Goal: Task Accomplishment & Management: Use online tool/utility

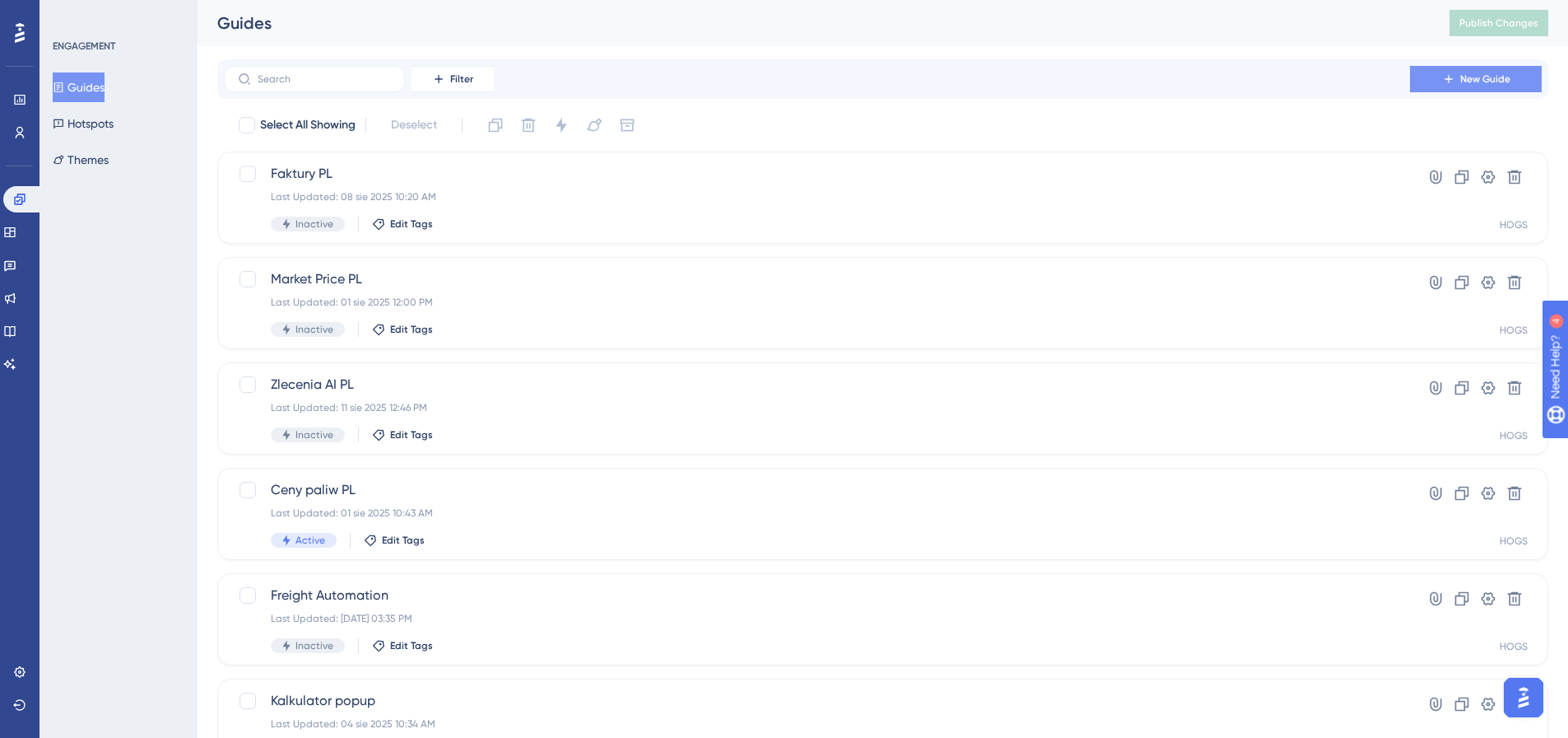
click at [1456, 76] on button "New Guide" at bounding box center [1476, 78] width 132 height 27
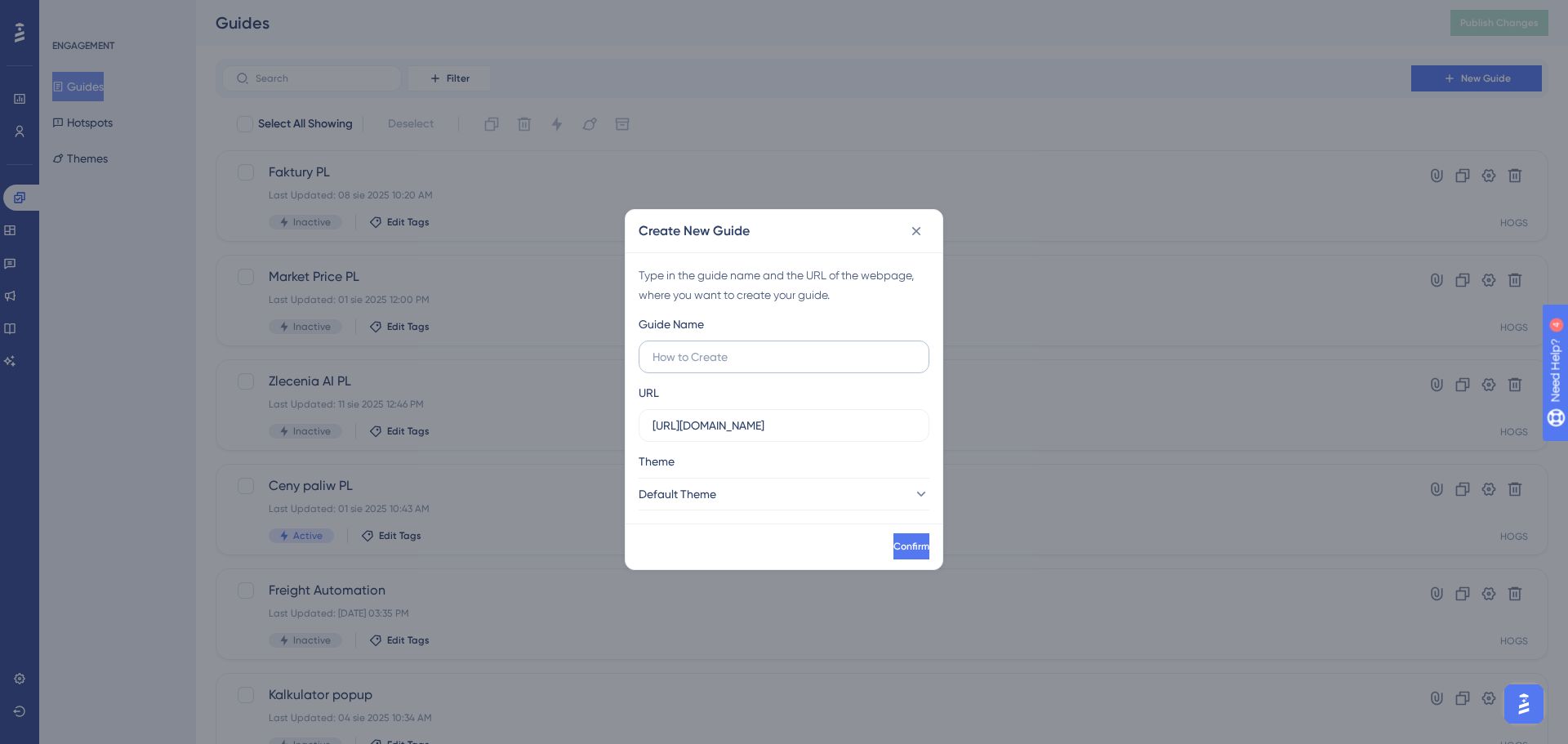
click at [738, 367] on label at bounding box center [784, 357] width 291 height 33
click at [738, 366] on input "text" at bounding box center [784, 357] width 263 height 18
click at [735, 364] on input "text" at bounding box center [784, 357] width 263 height 18
type input "z"
type input "Zlecenie przewoźnika PL"
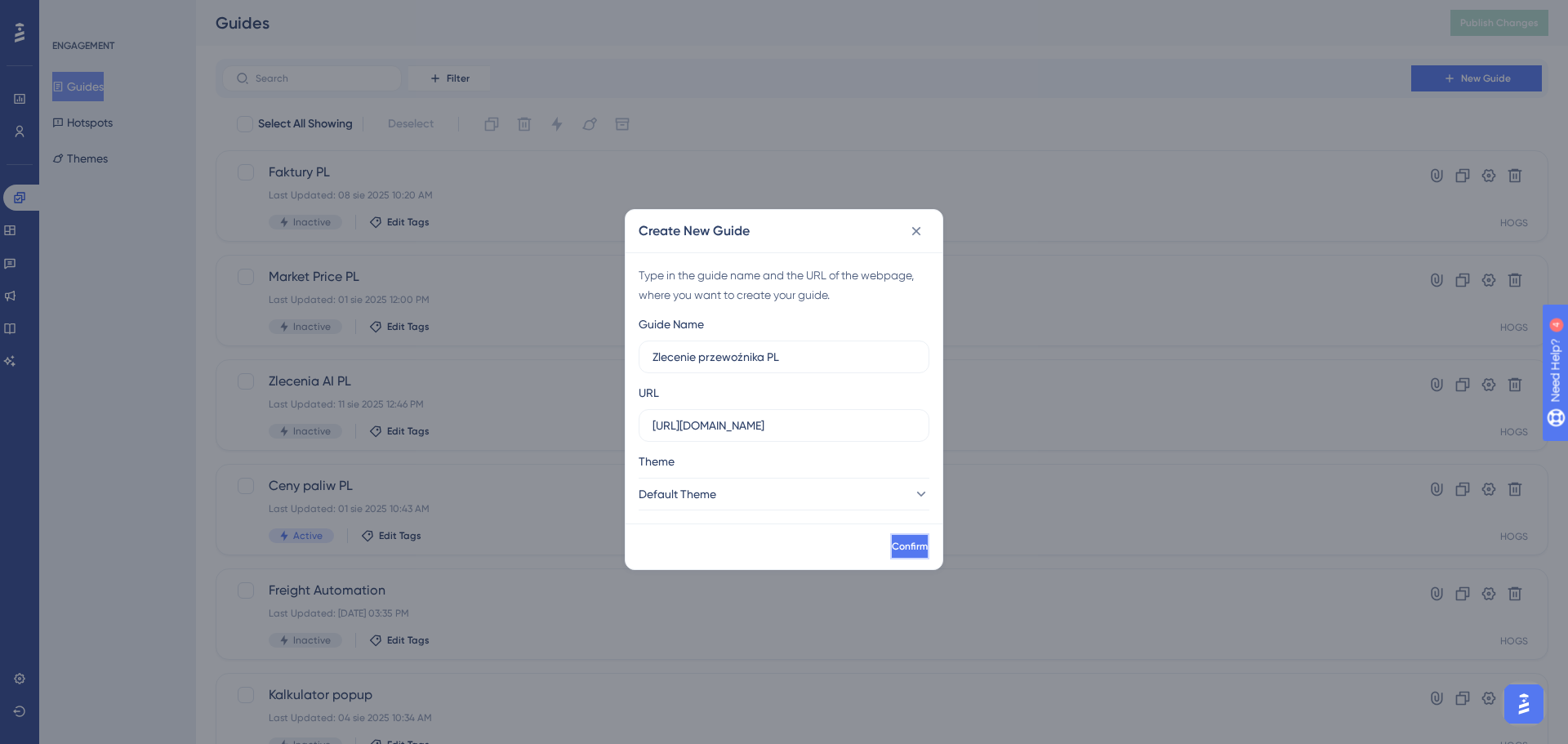
click at [890, 538] on button "Confirm" at bounding box center [909, 547] width 39 height 27
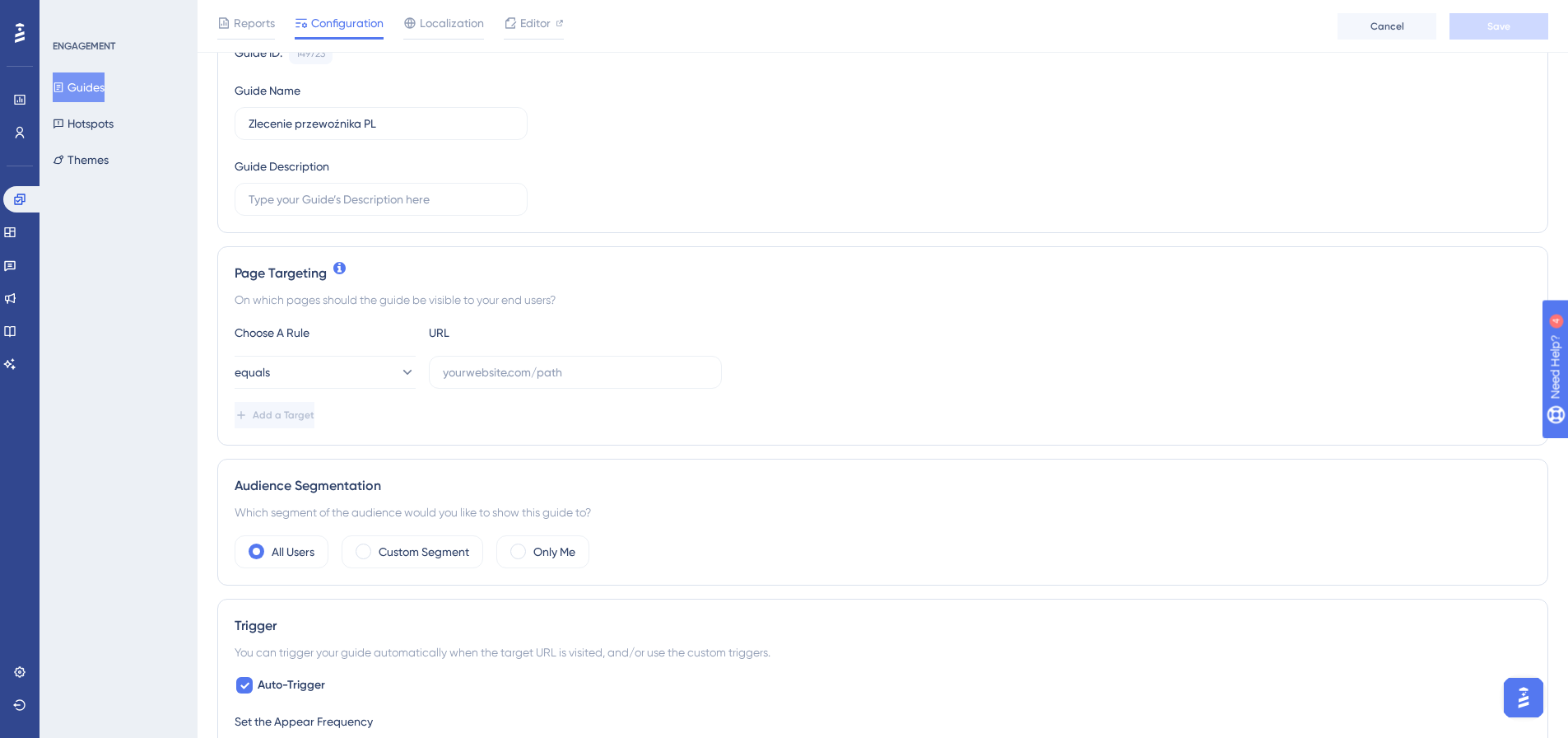
scroll to position [247, 0]
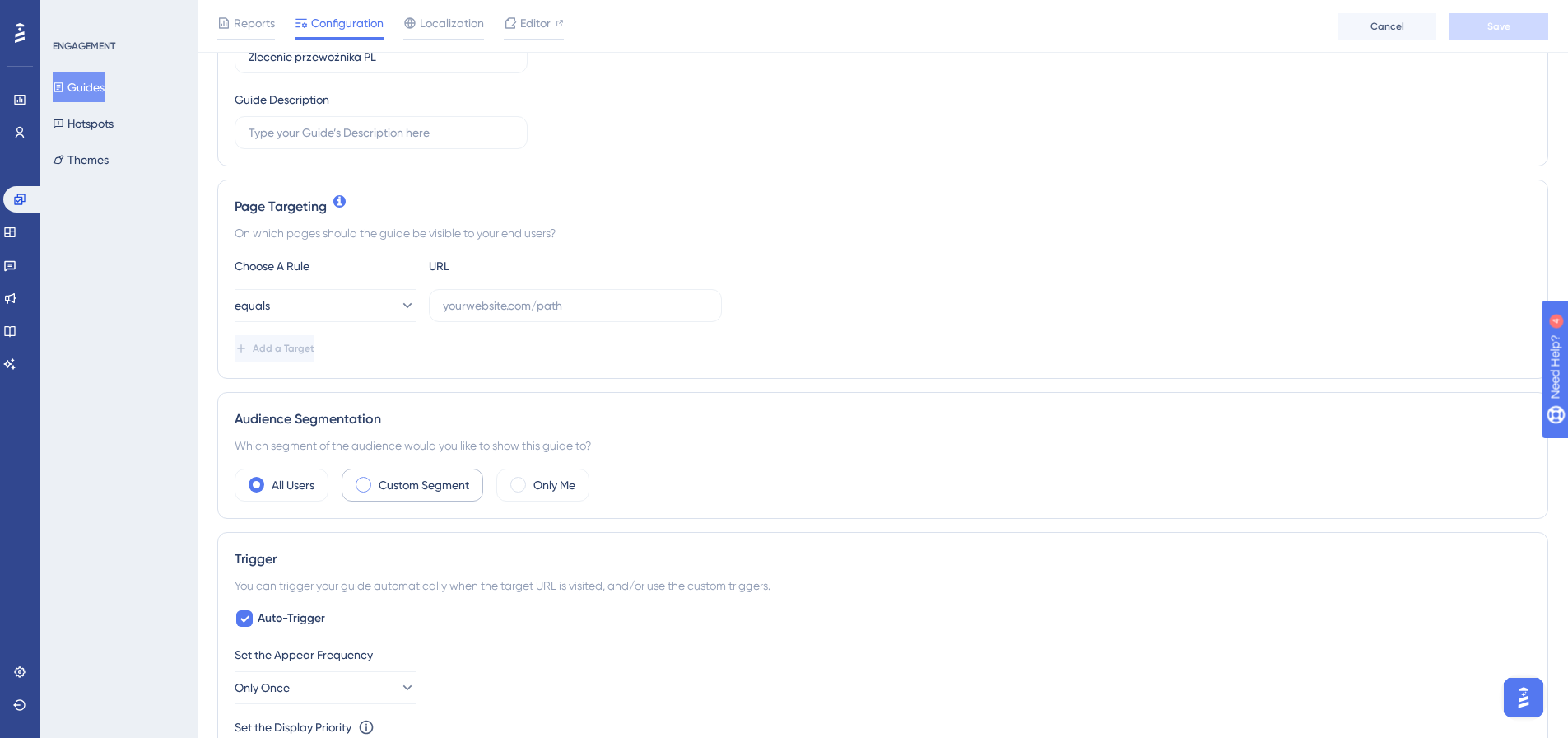
click at [417, 492] on label "Custom Segment" at bounding box center [424, 485] width 90 height 19
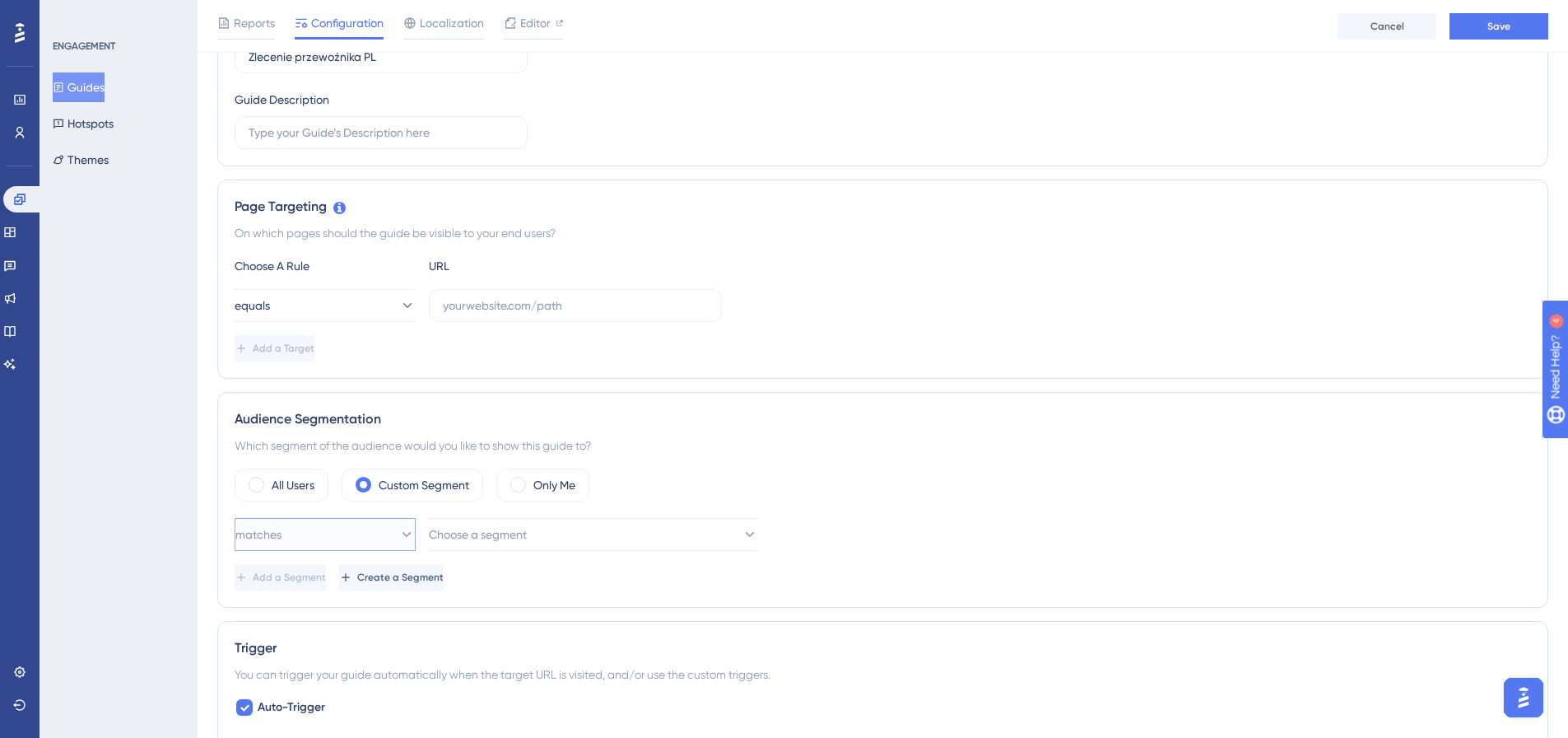
click at [324, 542] on button "matches" at bounding box center [325, 534] width 181 height 33
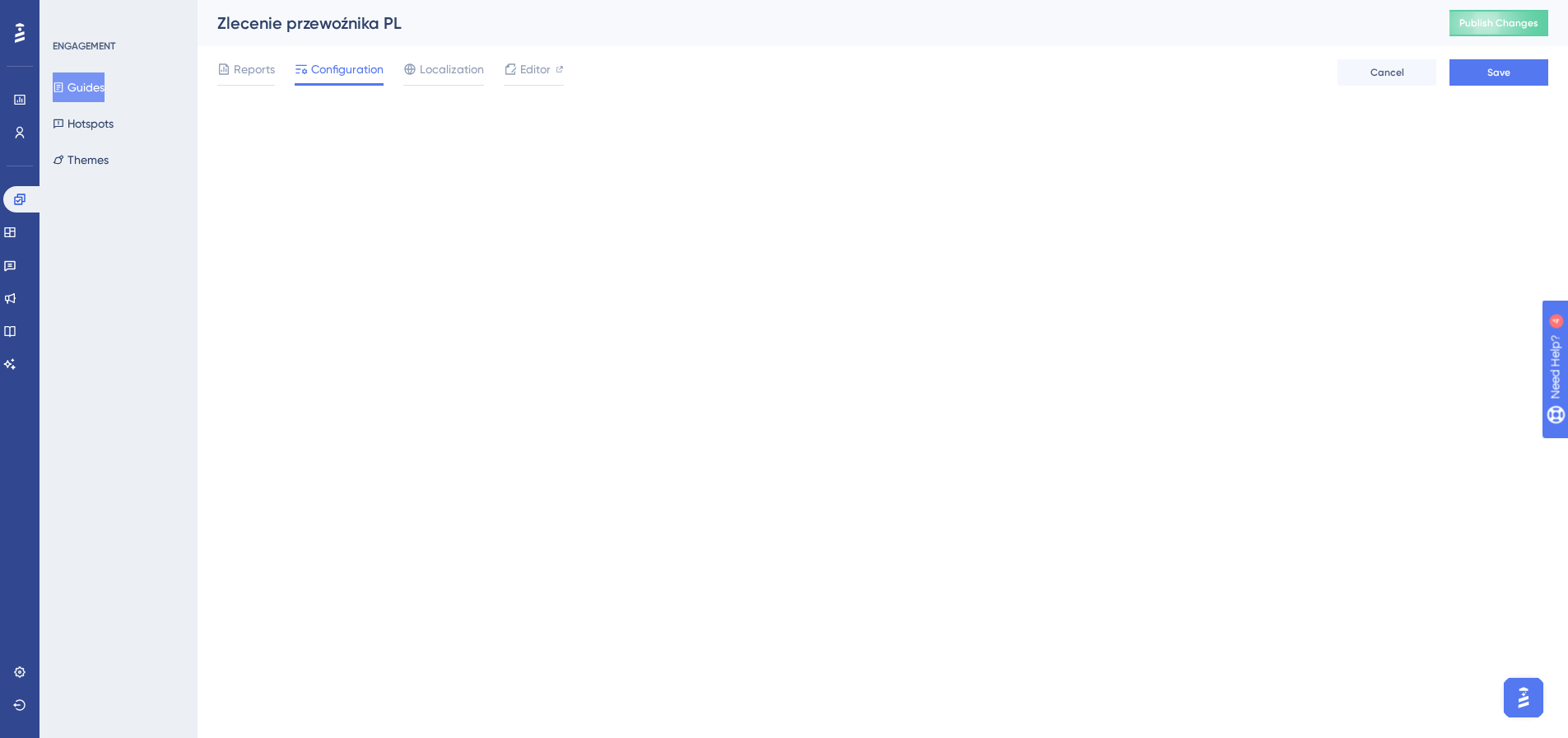
scroll to position [0, 0]
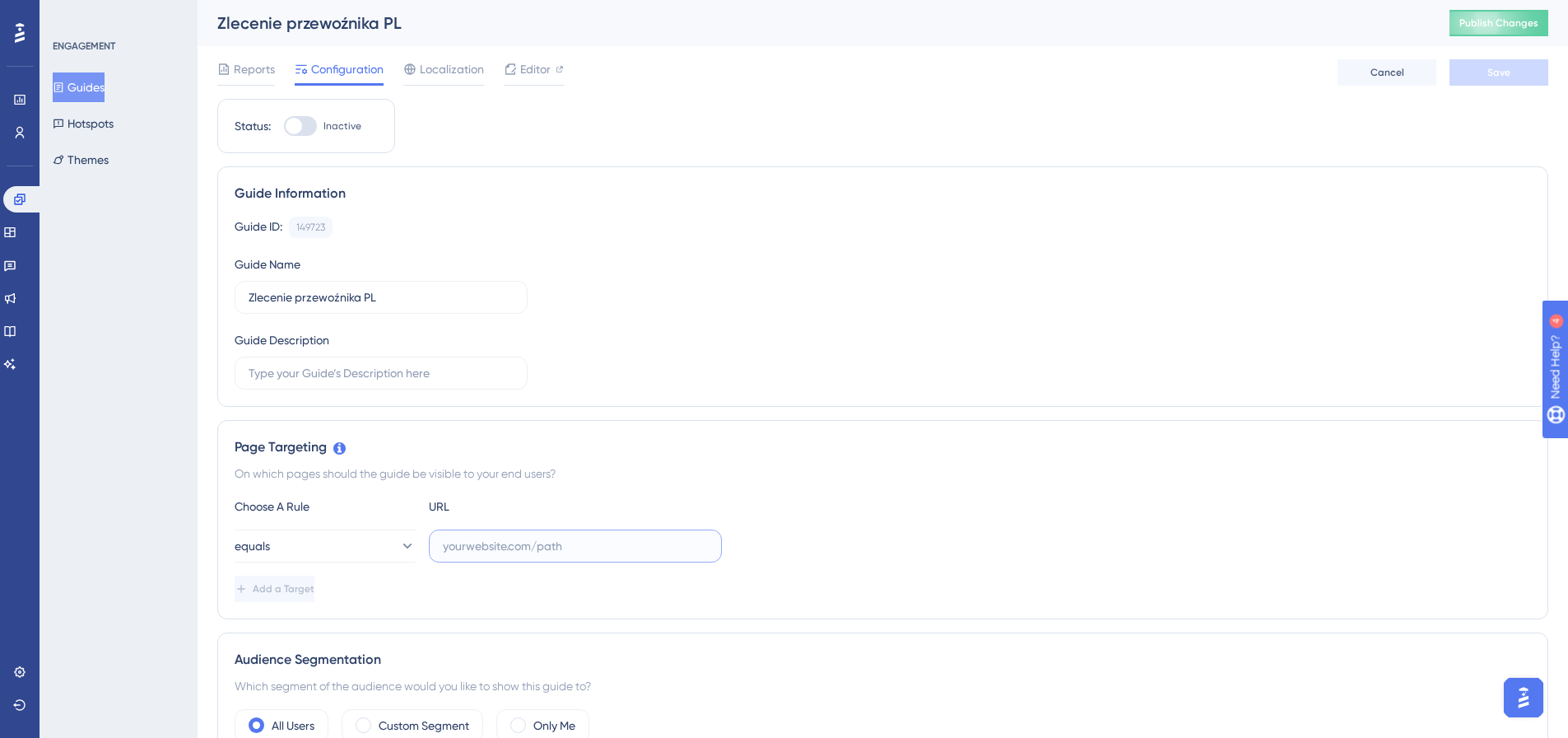
click at [519, 545] on input "text" at bounding box center [576, 546] width 265 height 18
type input "app.hogs.live"
click at [1036, 585] on div "Add a Target" at bounding box center [883, 589] width 1296 height 27
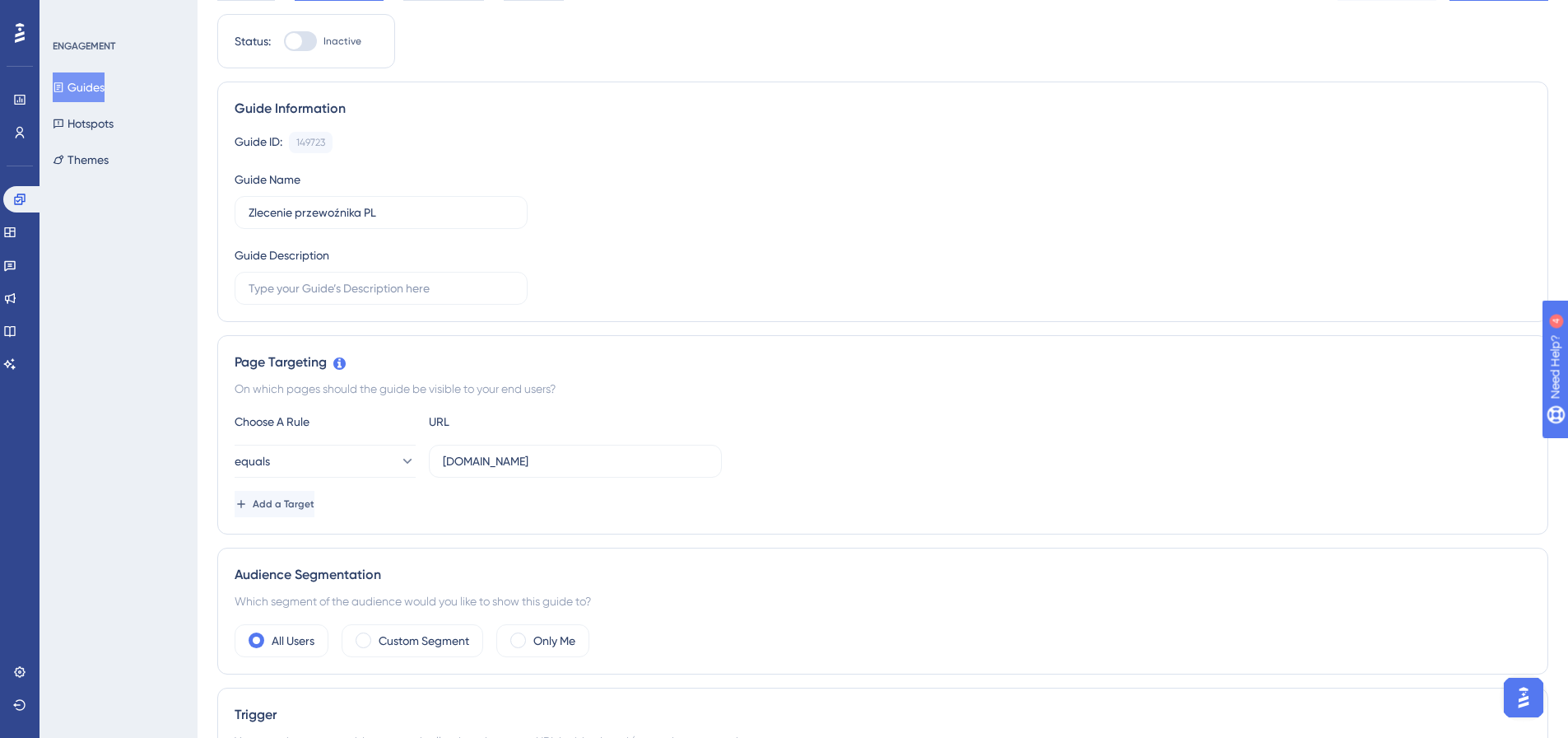
scroll to position [247, 0]
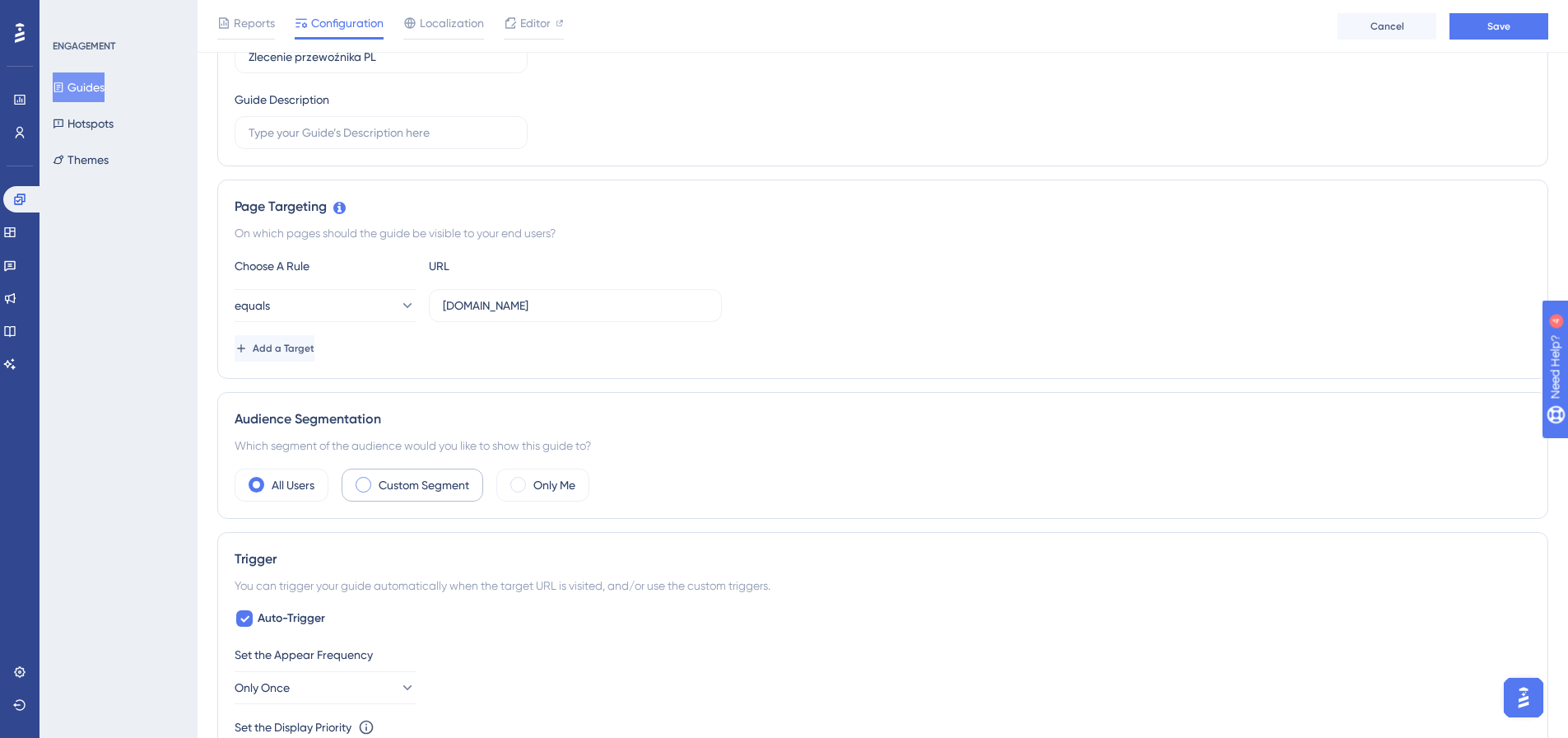
click at [362, 474] on div "Custom Segment" at bounding box center [413, 485] width 142 height 33
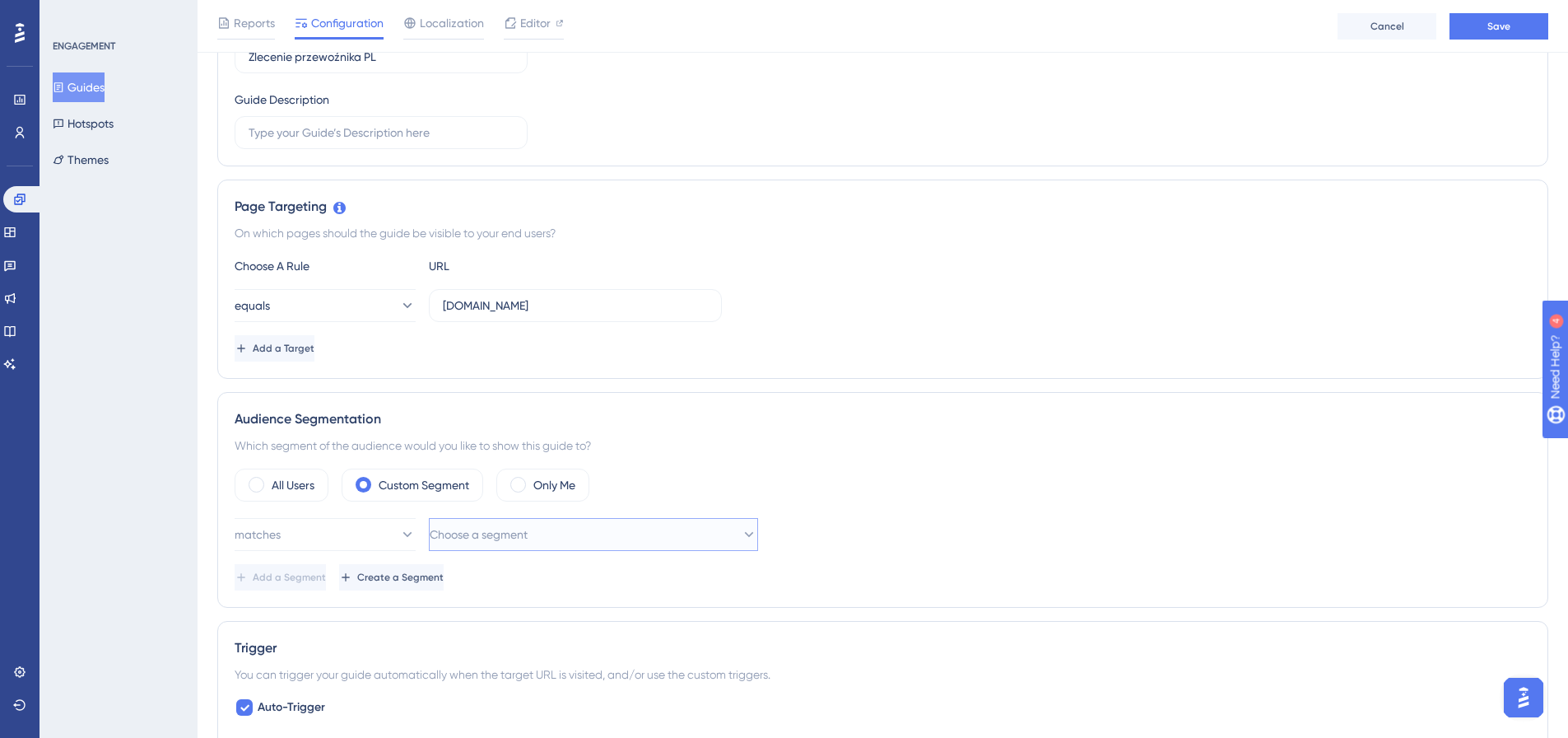
click at [489, 535] on span "Choose a segment" at bounding box center [478, 533] width 98 height 19
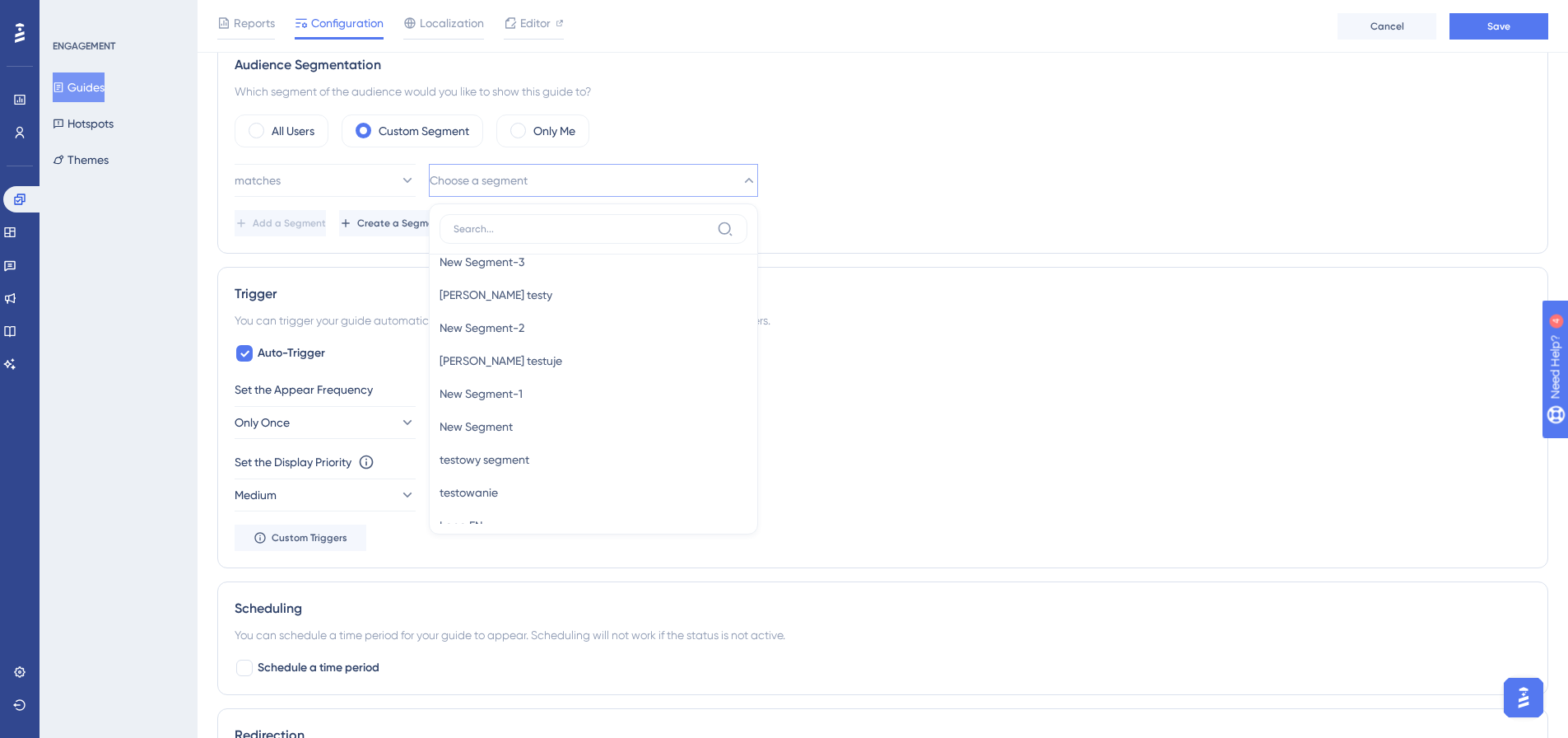
scroll to position [376, 0]
click at [478, 466] on span "Lang PL" at bounding box center [482, 463] width 85 height 19
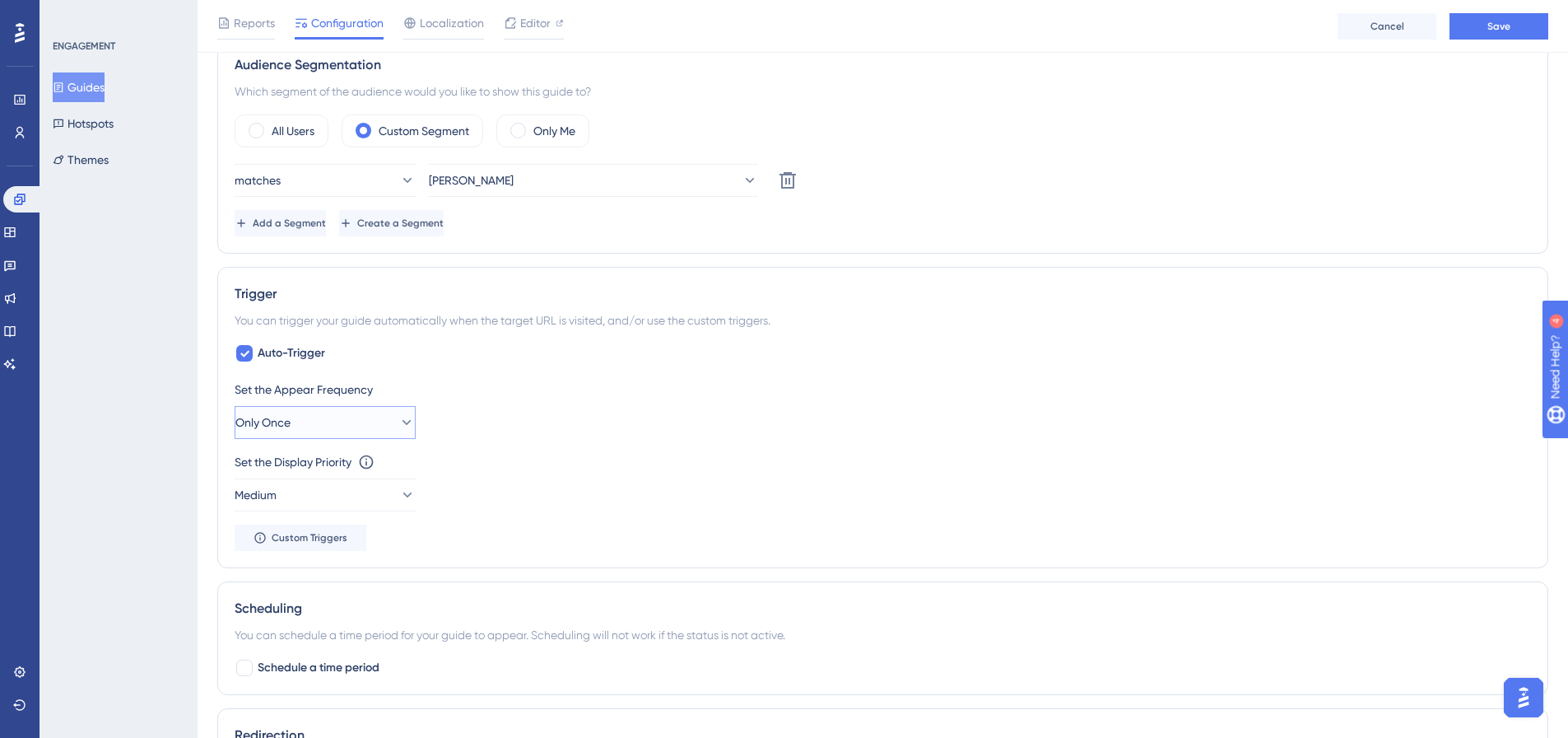
click at [380, 416] on button "Only Once" at bounding box center [325, 423] width 181 height 33
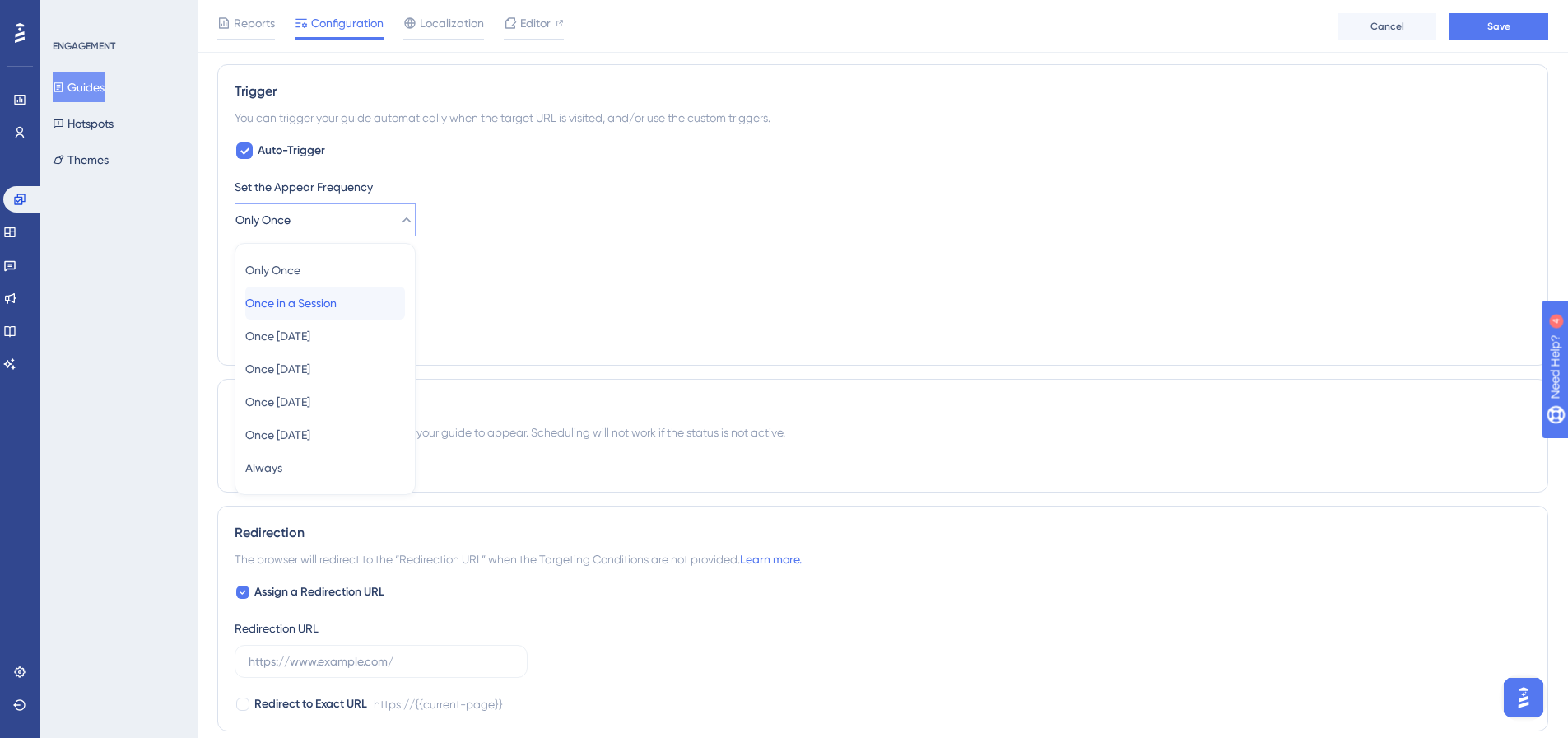
click at [265, 301] on span "Once in a Session" at bounding box center [290, 302] width 91 height 19
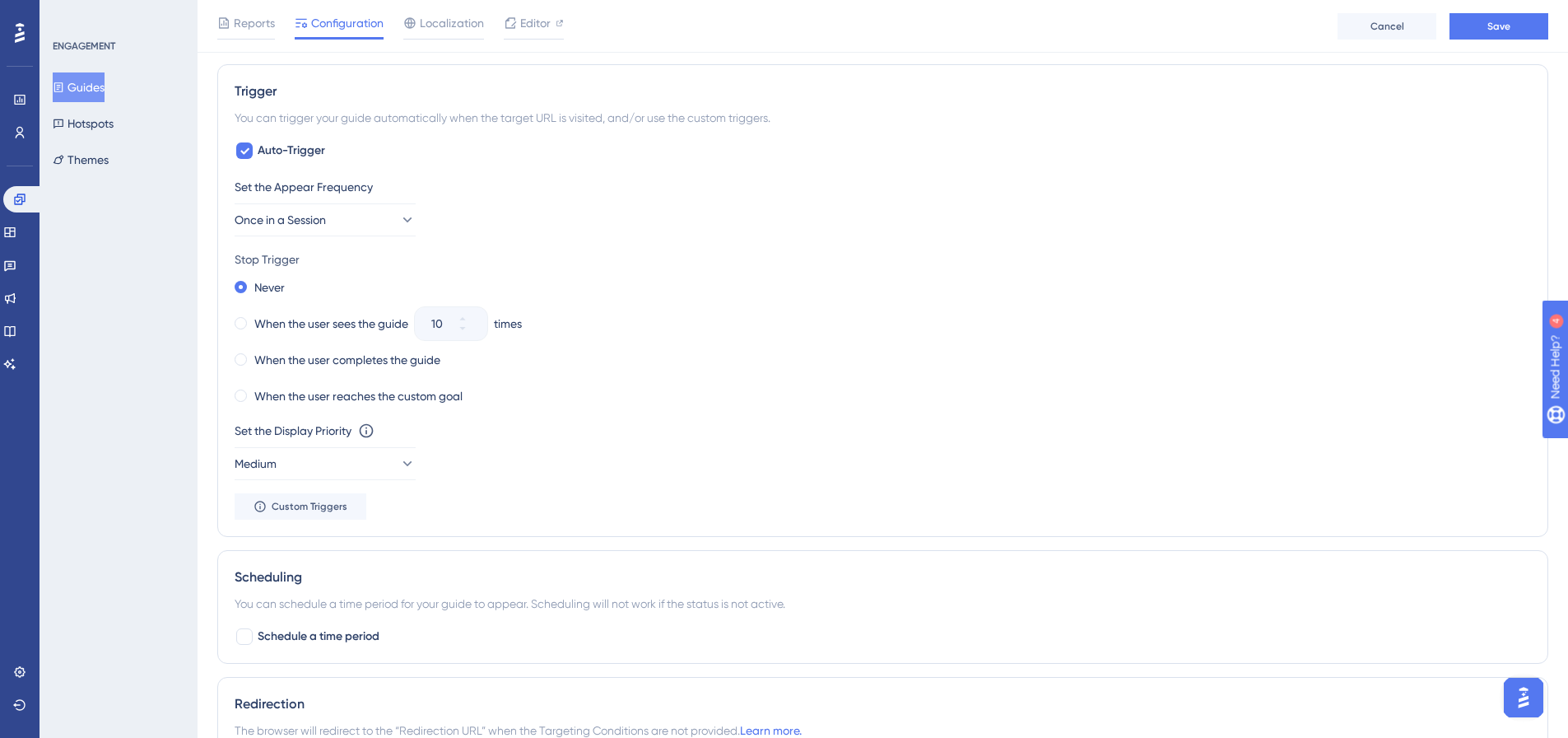
click at [830, 293] on div "Never" at bounding box center [883, 287] width 1296 height 23
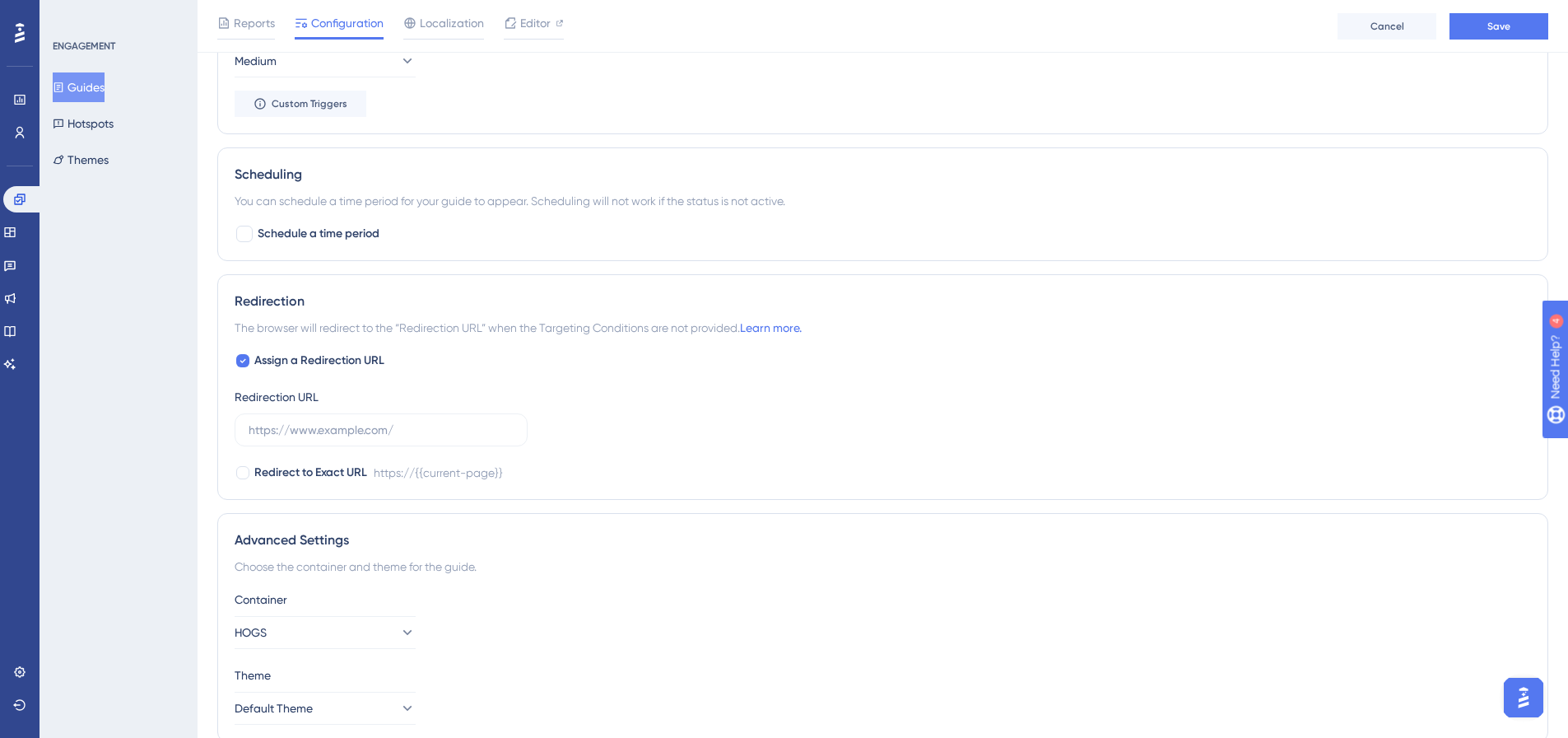
scroll to position [1276, 0]
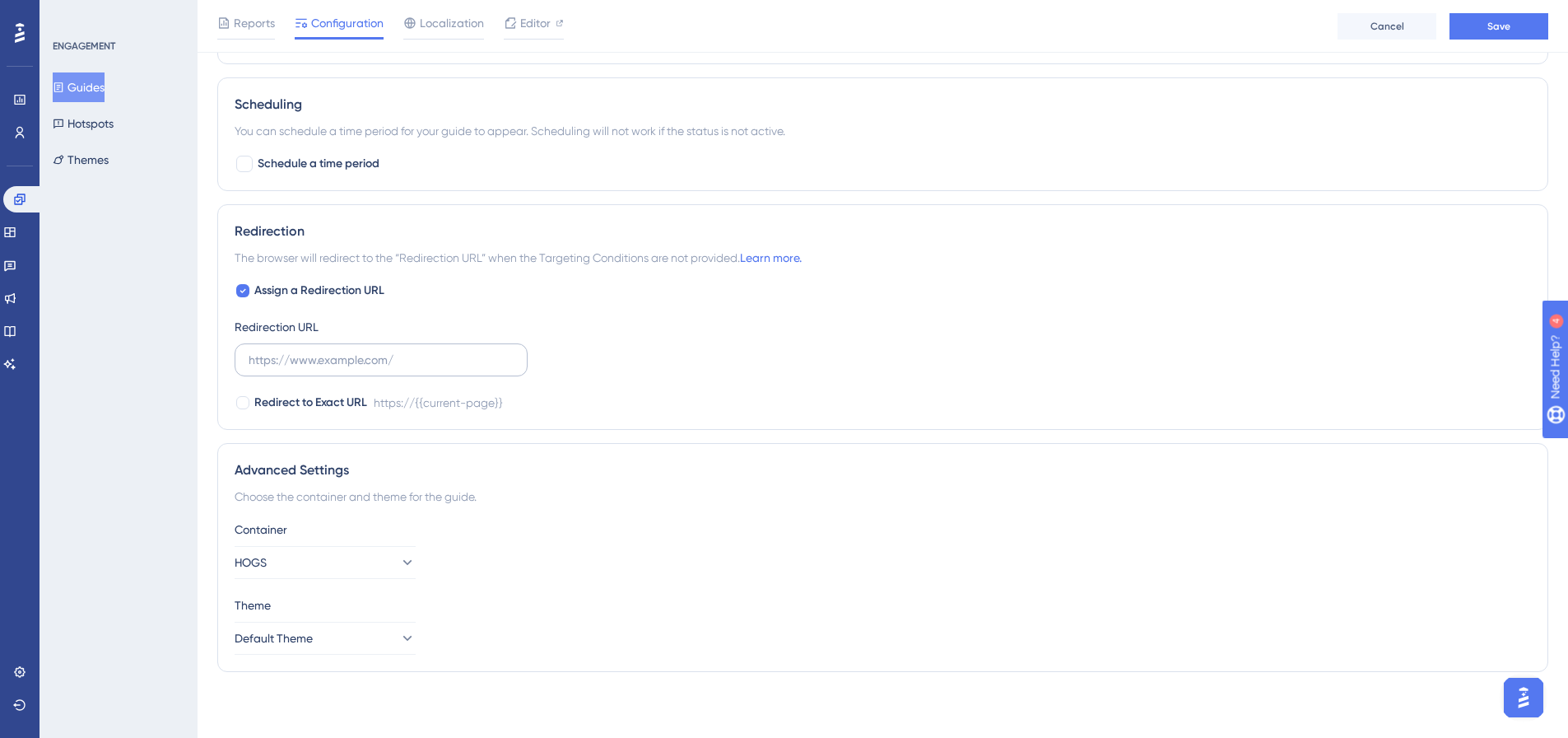
click at [363, 370] on label at bounding box center [381, 360] width 293 height 33
click at [363, 369] on input "text" at bounding box center [381, 360] width 265 height 18
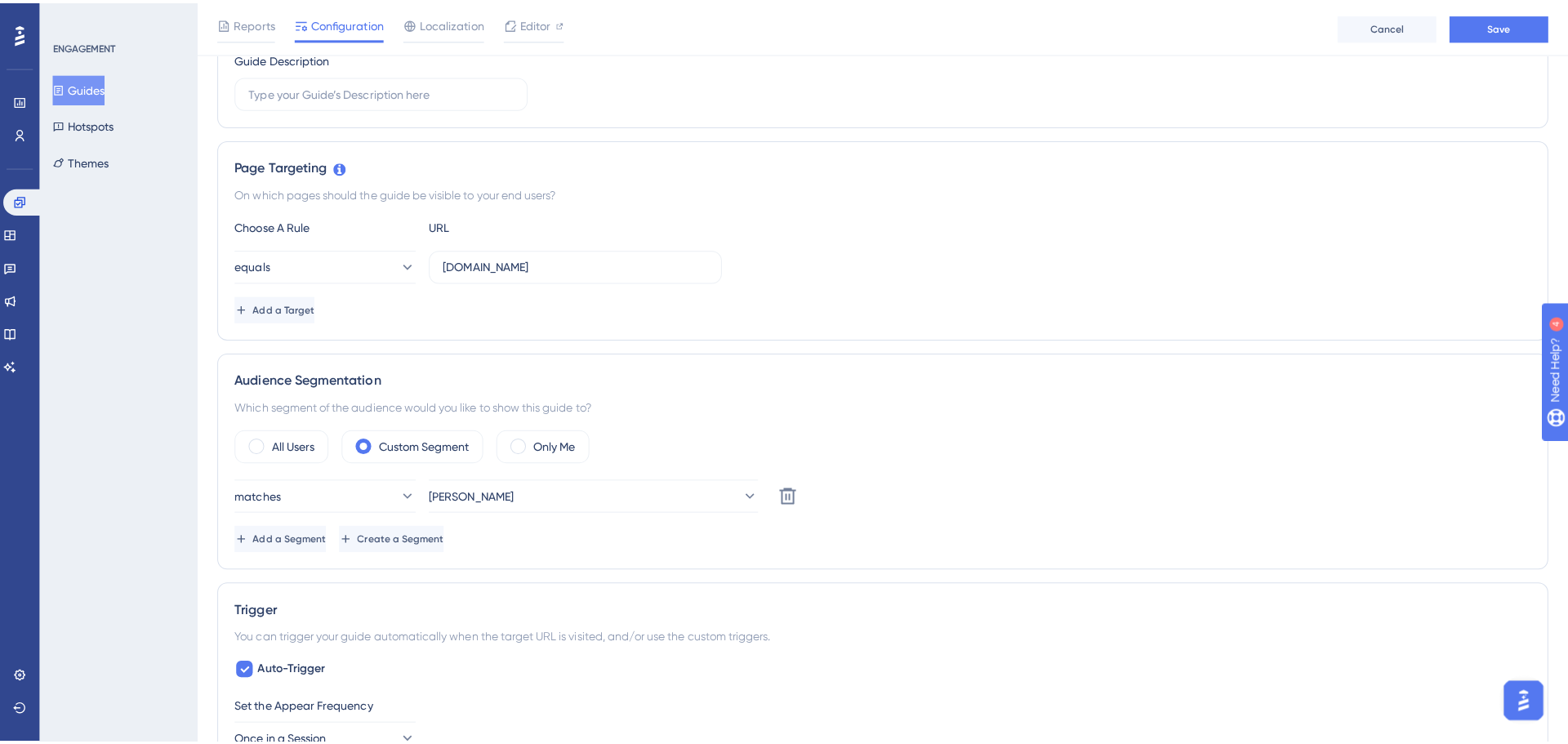
scroll to position [0, 0]
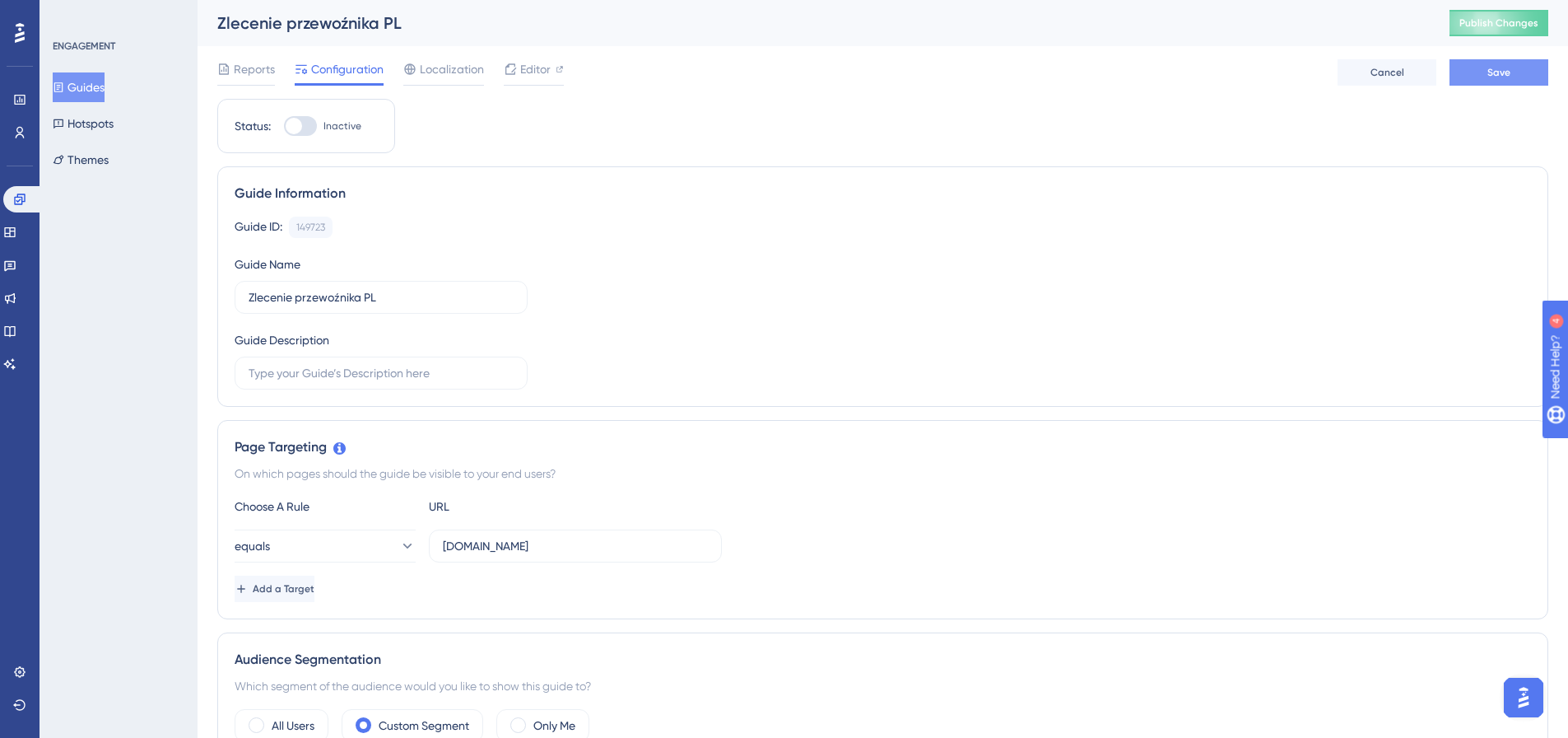
type input "app.hogs.live"
click at [1493, 70] on span "Save" at bounding box center [1499, 72] width 23 height 13
click at [513, 35] on div "Zlecenie przewoźnika PL Publish Changes" at bounding box center [883, 23] width 1371 height 46
click at [525, 75] on span "Editor" at bounding box center [535, 68] width 30 height 19
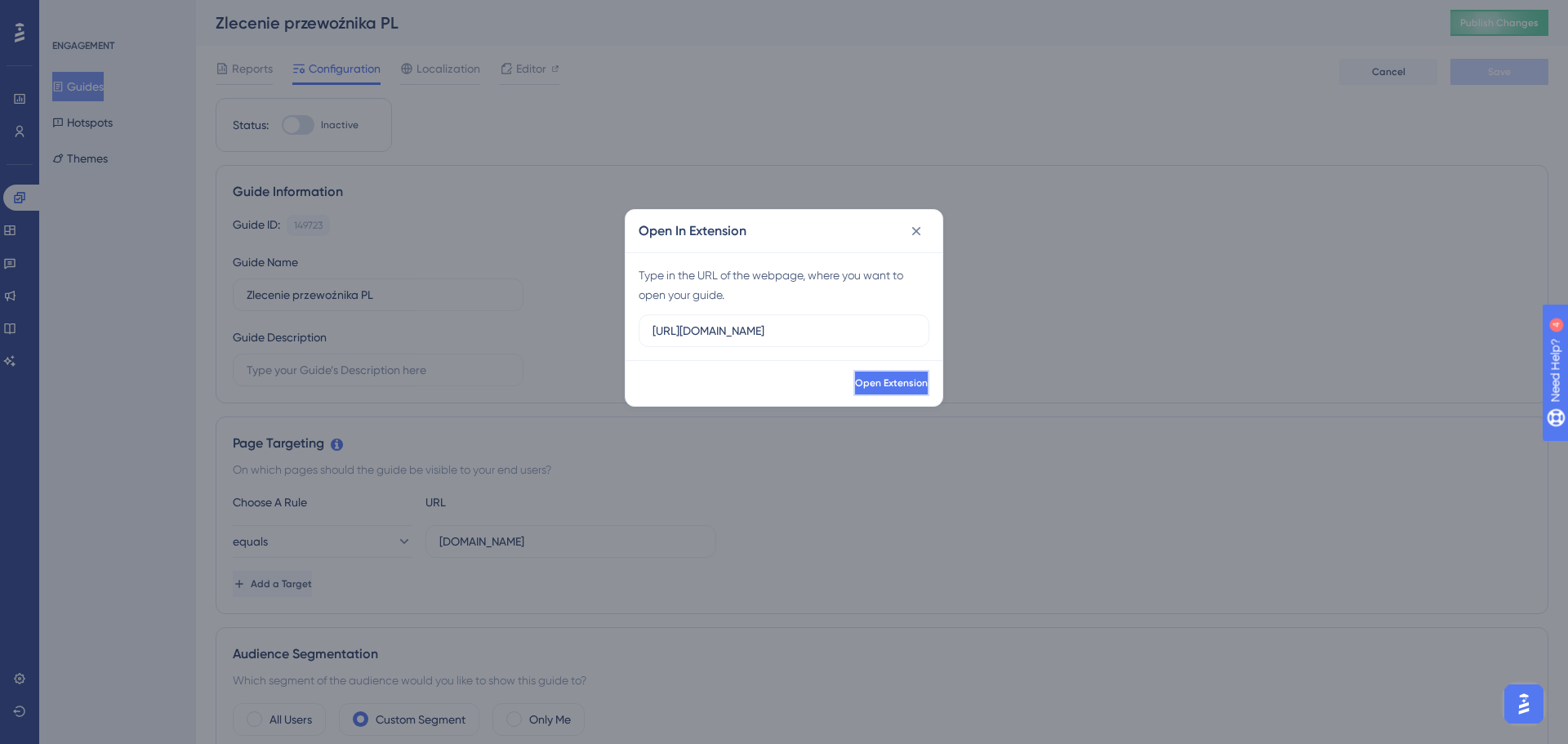
click at [868, 378] on span "Open Extension" at bounding box center [892, 383] width 73 height 13
click at [916, 229] on icon at bounding box center [916, 231] width 16 height 16
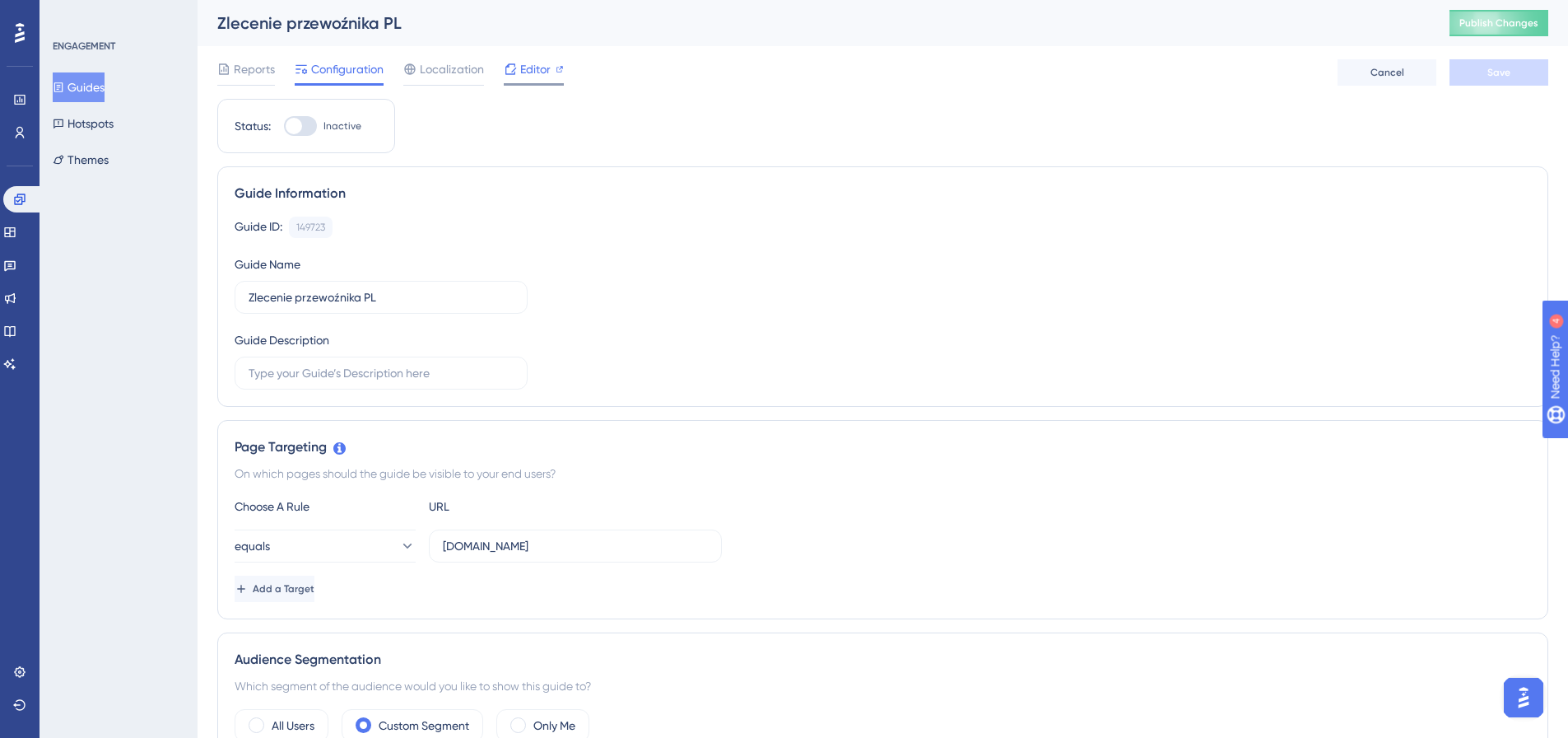
click at [548, 72] on span "Editor" at bounding box center [535, 68] width 30 height 19
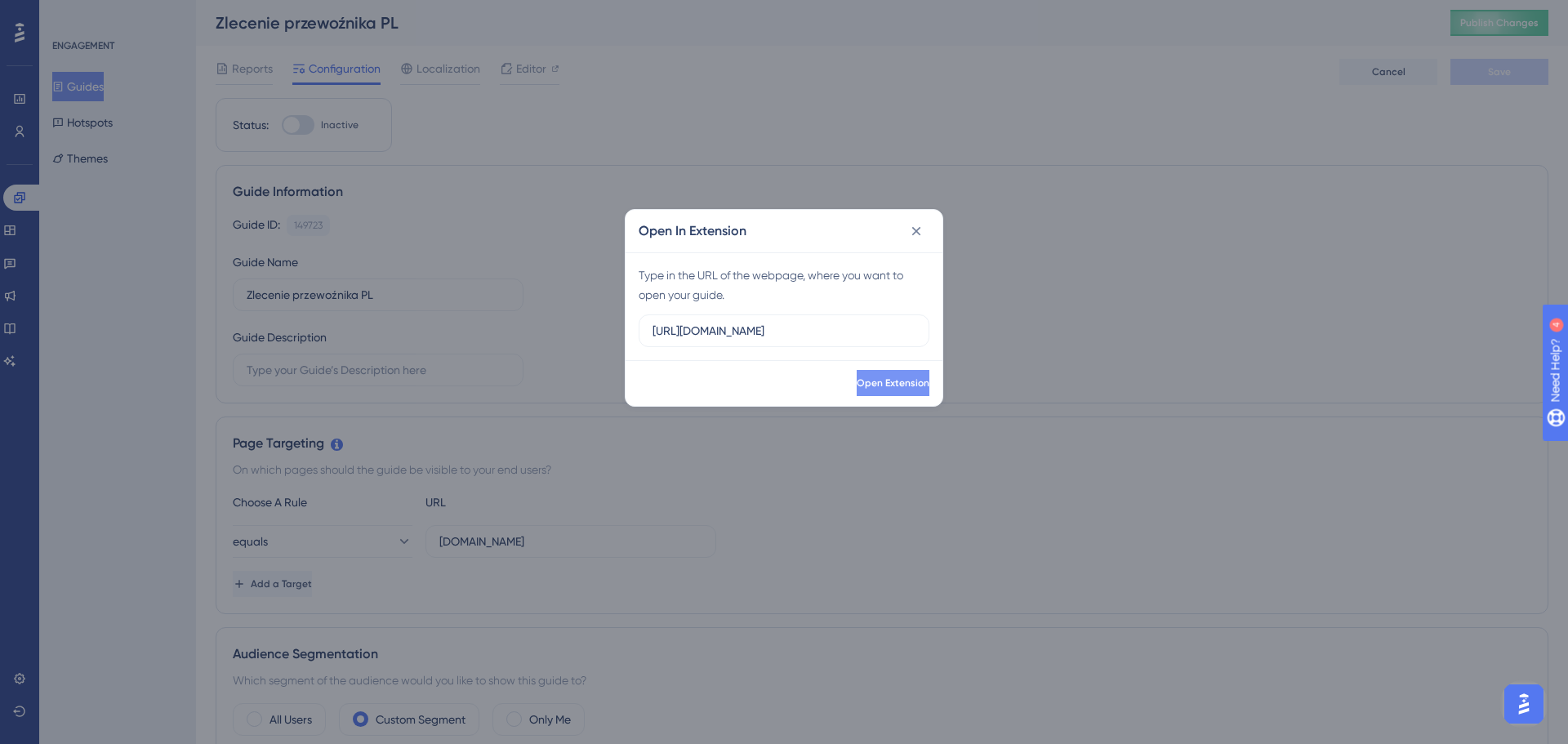
click at [872, 384] on span "Open Extension" at bounding box center [893, 383] width 73 height 13
